Goal: Check status

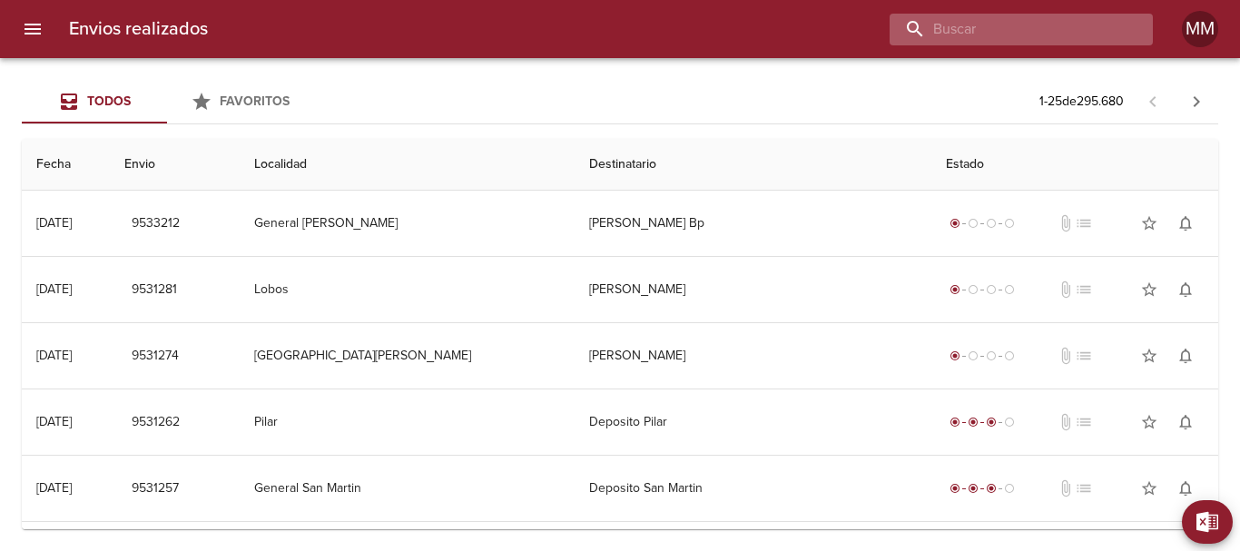
click at [1039, 29] on input "buscar" at bounding box center [1005, 30] width 232 height 32
paste input "9498640"
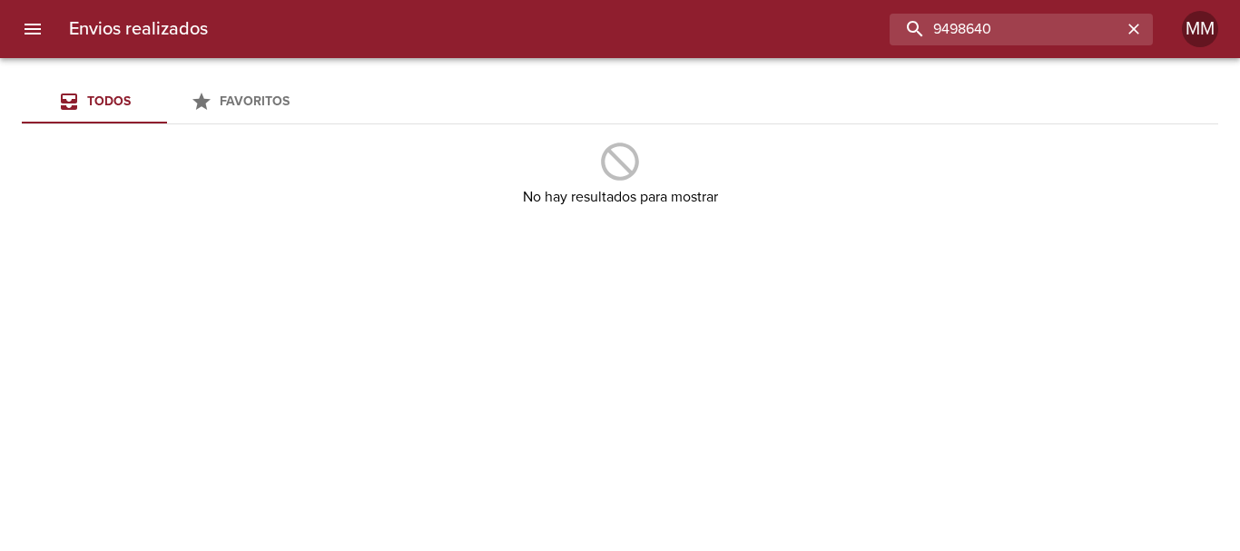
type input "9498640"
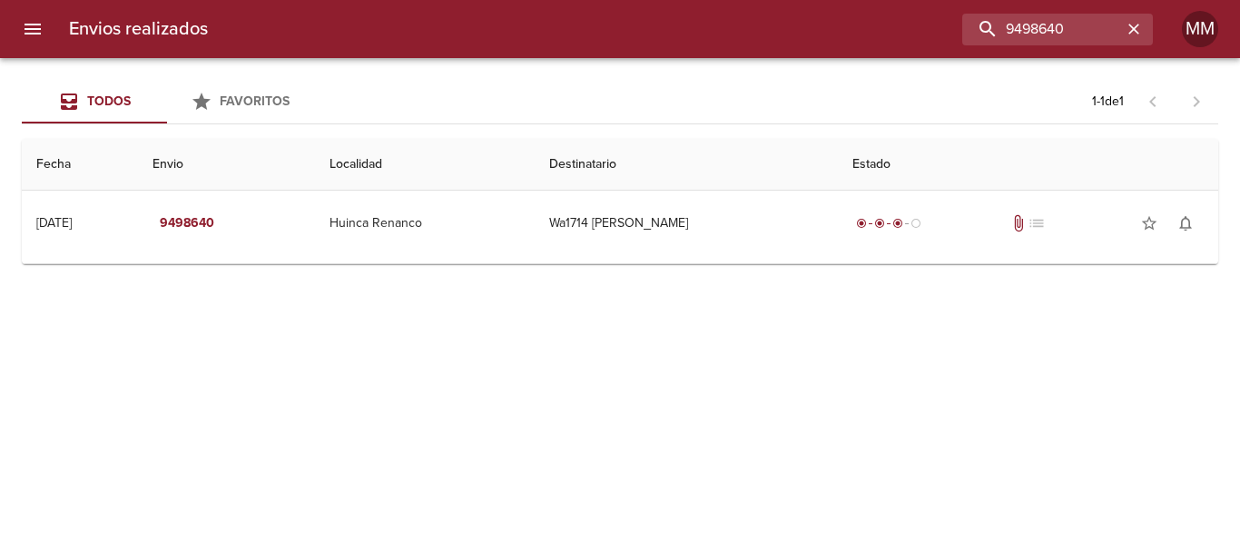
click at [693, 270] on div "Todos Favoritos 1 - 1 de 1 Fecha Envio Localidad Destinatario Estado [DATE] [DA…" at bounding box center [620, 304] width 1240 height 493
click at [692, 258] on td "Guia : 9498640" at bounding box center [620, 259] width 1196 height 7
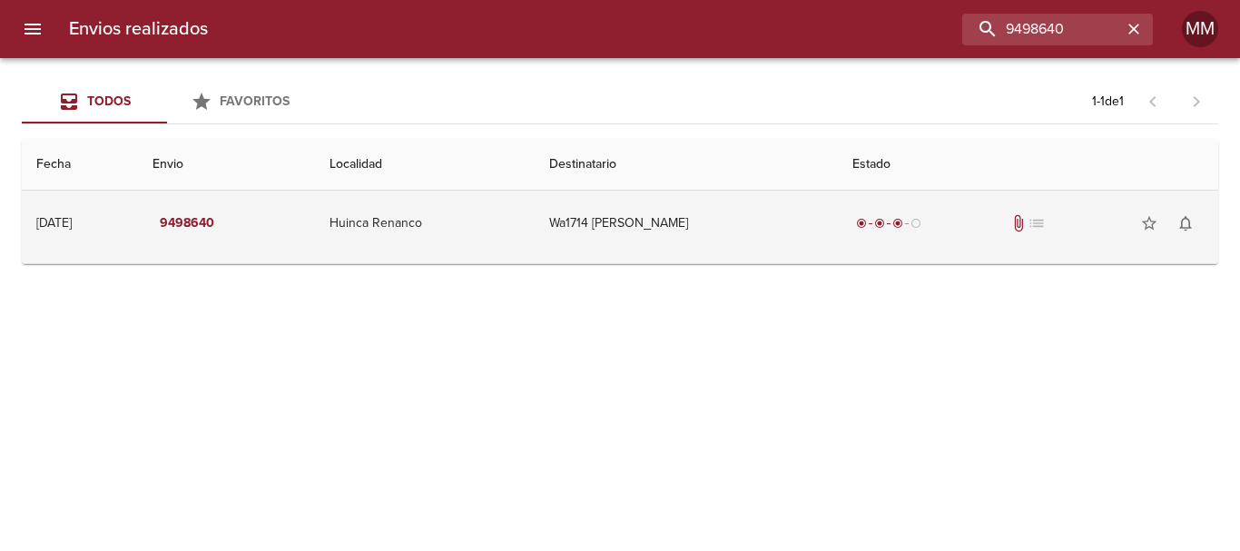
click at [696, 239] on td "Wa1714 [PERSON_NAME]" at bounding box center [686, 223] width 303 height 65
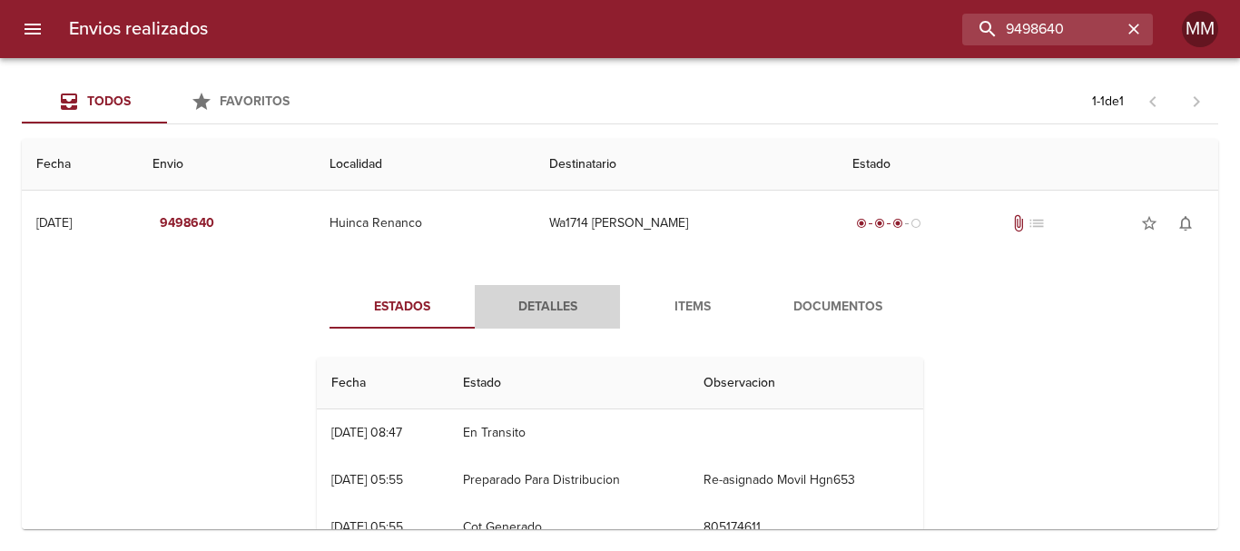
click at [522, 310] on span "Detalles" at bounding box center [547, 307] width 123 height 23
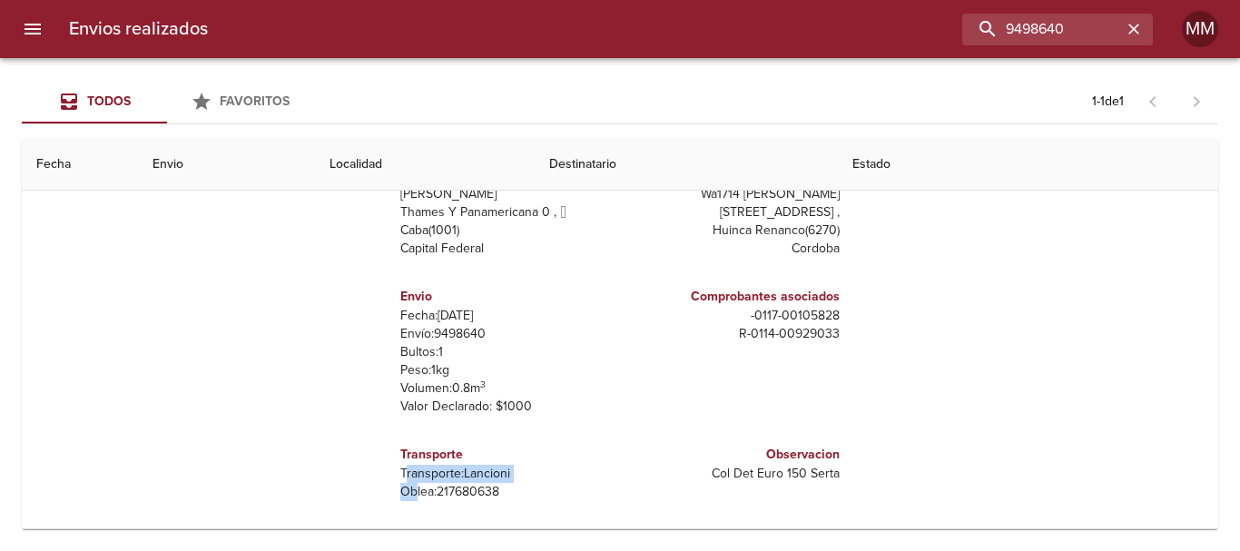
scroll to position [9, 0]
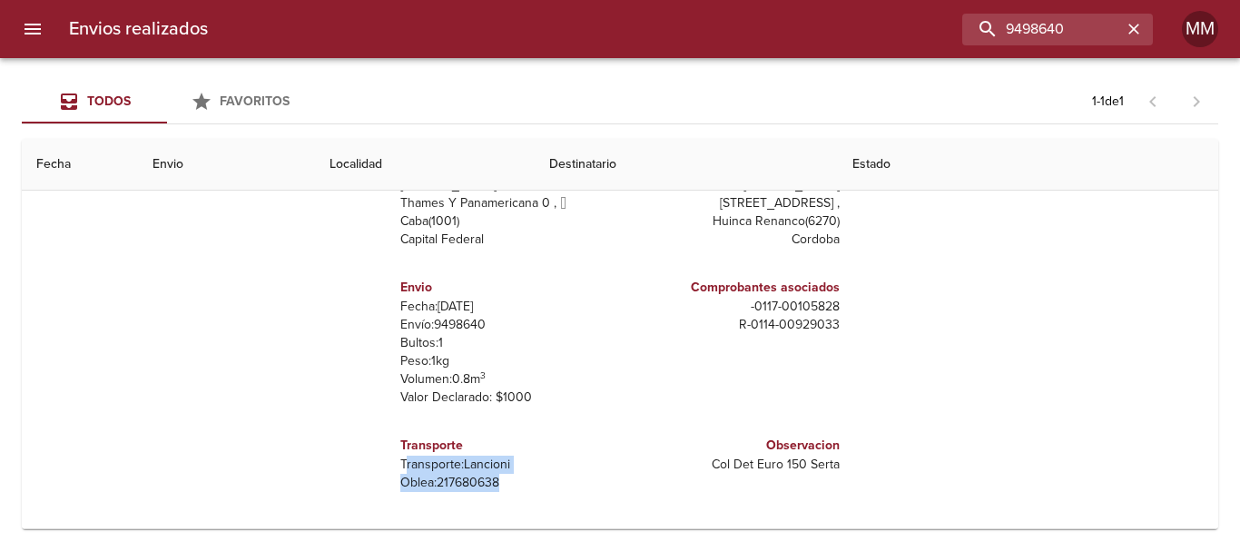
drag, startPoint x: 391, startPoint y: 480, endPoint x: 498, endPoint y: 499, distance: 108.8
click at [498, 499] on div "Transporte Transporte: [PERSON_NAME]: 217680638" at bounding box center [506, 463] width 212 height 71
copy div "ransporte: [PERSON_NAME]: 217680638"
